Goal: Task Accomplishment & Management: Use online tool/utility

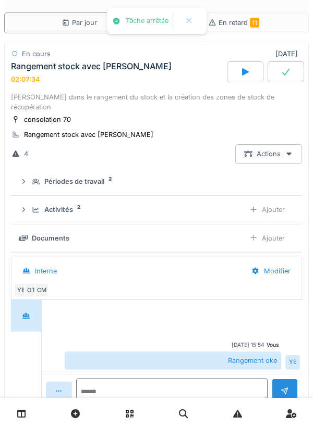
scroll to position [263, 0]
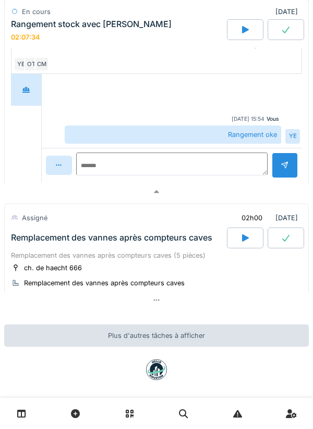
click at [238, 184] on div at bounding box center [156, 191] width 304 height 15
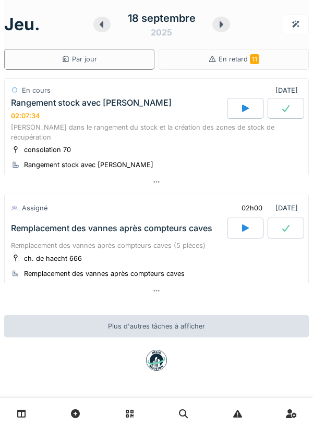
click at [267, 253] on div "ch. de haecht 666 Remplacement des vannes après compteurs caves" at bounding box center [156, 266] width 291 height 26
click at [249, 114] on div at bounding box center [245, 108] width 36 height 21
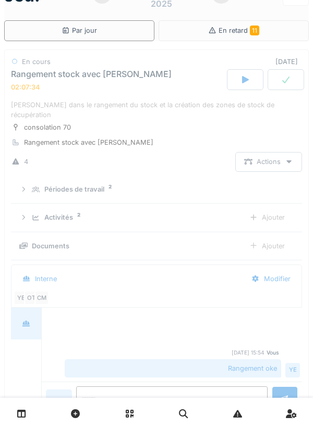
scroll to position [36, 0]
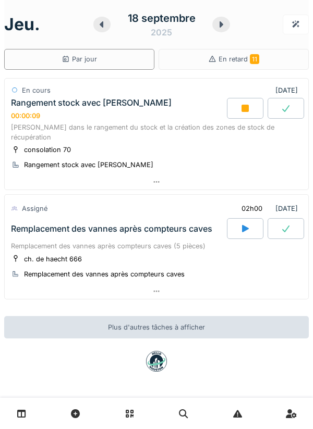
click at [238, 112] on div at bounding box center [245, 108] width 36 height 21
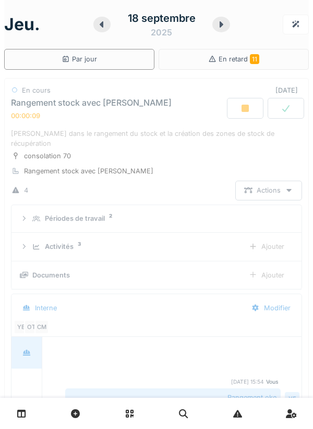
scroll to position [36, 0]
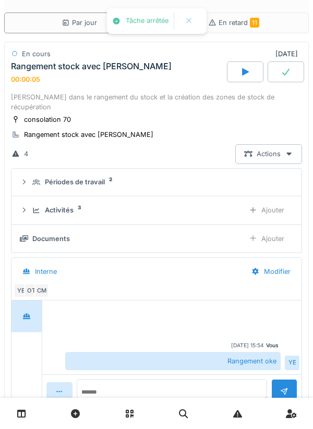
click at [185, 205] on div "Activités 3" at bounding box center [133, 210] width 203 height 10
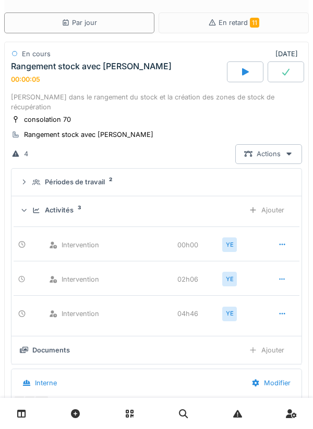
click at [282, 244] on icon at bounding box center [282, 245] width 6 height 2
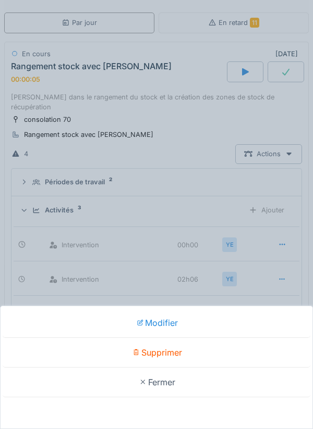
click at [205, 349] on div "Supprimer" at bounding box center [156, 353] width 307 height 30
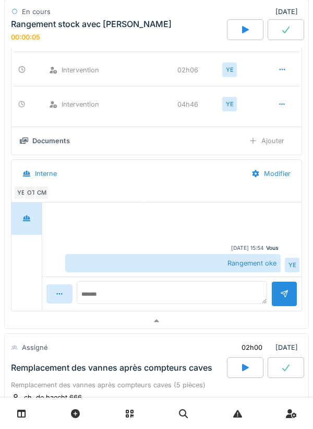
scroll to position [218, 0]
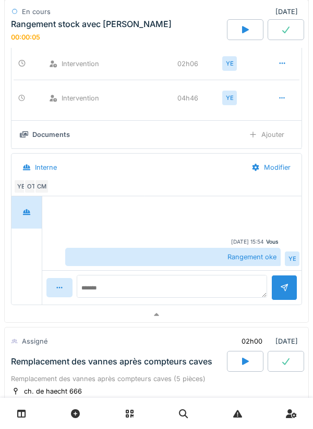
click at [210, 308] on div at bounding box center [156, 314] width 303 height 15
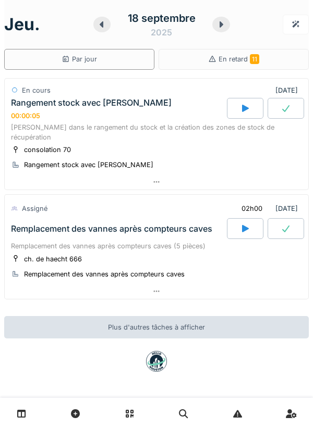
scroll to position [0, 0]
click at [100, 26] on icon at bounding box center [101, 24] width 10 height 8
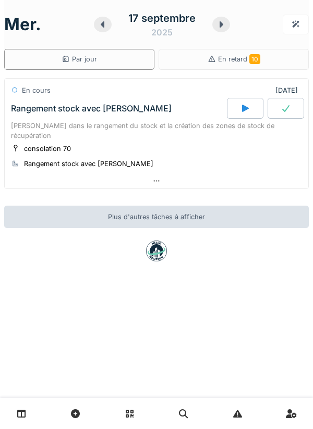
click at [217, 31] on div at bounding box center [221, 25] width 18 height 16
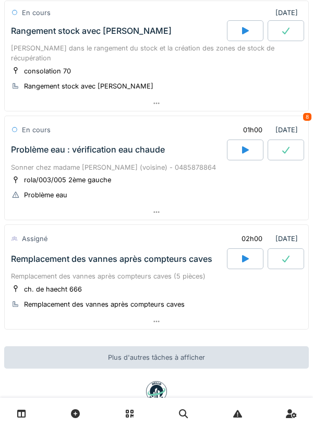
scroll to position [79, 0]
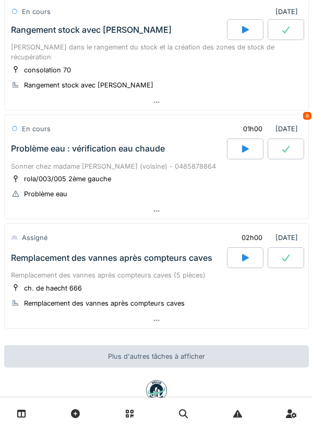
click at [243, 145] on icon at bounding box center [245, 148] width 7 height 7
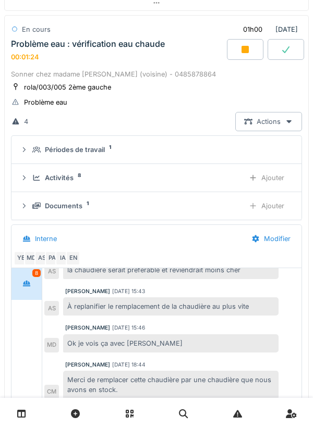
scroll to position [233, 0]
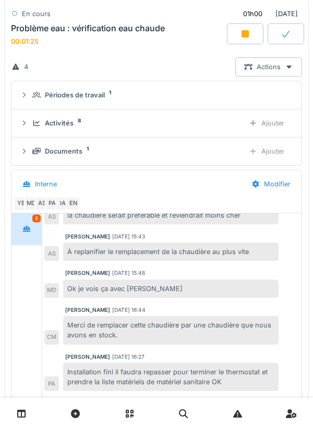
click at [219, 114] on div "Activités 8 Ajouter" at bounding box center [156, 123] width 273 height 19
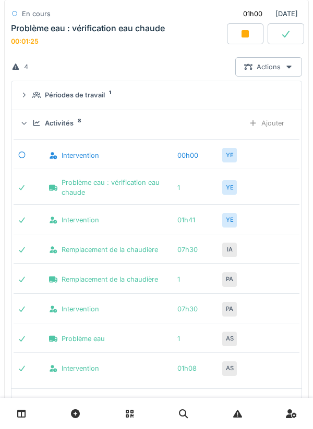
click at [270, 118] on div "Ajouter" at bounding box center [266, 123] width 53 height 19
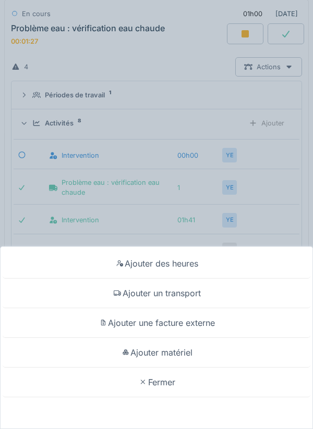
click at [250, 293] on div "Ajouter un transport" at bounding box center [156, 294] width 307 height 30
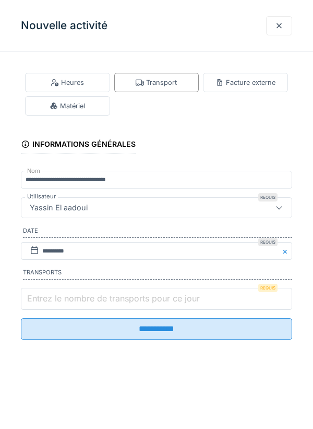
click at [249, 303] on input "Entrez le nombre de transports pour ce jour" at bounding box center [156, 299] width 271 height 22
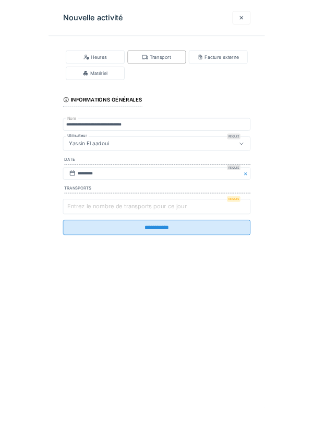
scroll to position [146, 0]
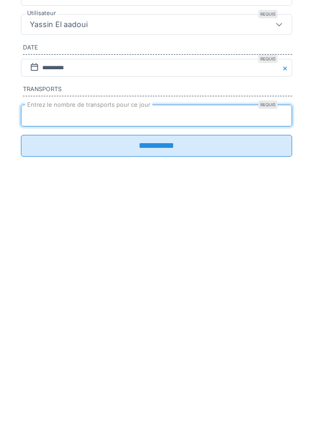
type input "*"
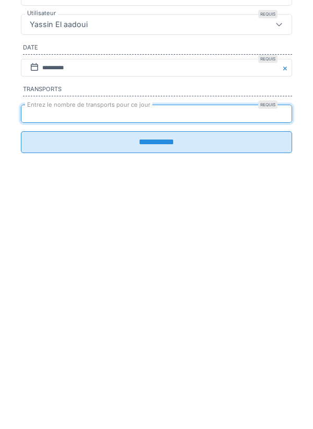
click at [252, 329] on input "**********" at bounding box center [156, 326] width 271 height 22
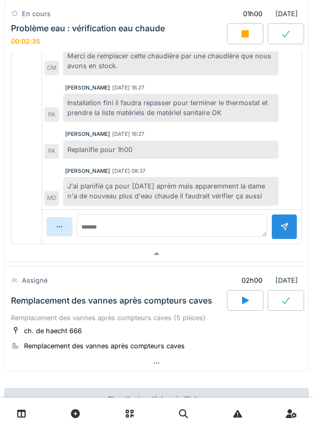
click at [237, 247] on div at bounding box center [156, 253] width 303 height 15
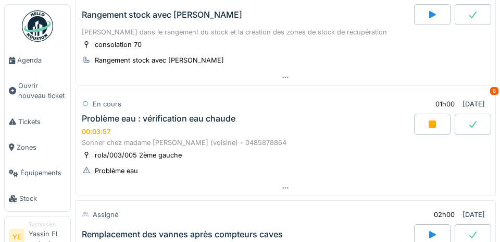
scroll to position [102, 0]
